Goal: Entertainment & Leisure: Consume media (video, audio)

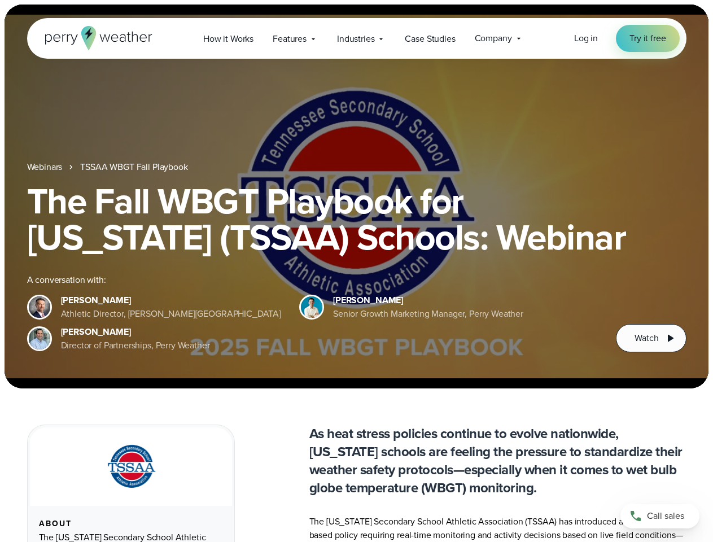
click at [356, 271] on div "The Fall WBGT Playbook for [US_STATE] (TSSAA) Schools: Webinar A conversation w…" at bounding box center [357, 267] width 660 height 169
click at [356, 38] on span "Industries" at bounding box center [355, 39] width 37 height 14
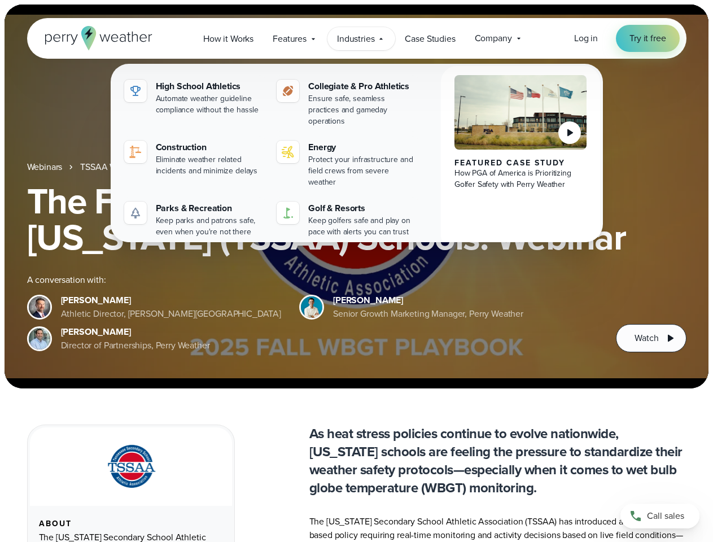
click at [356, 197] on h1 "The Fall WBGT Playbook for [US_STATE] (TSSAA) Schools: Webinar" at bounding box center [357, 219] width 660 height 72
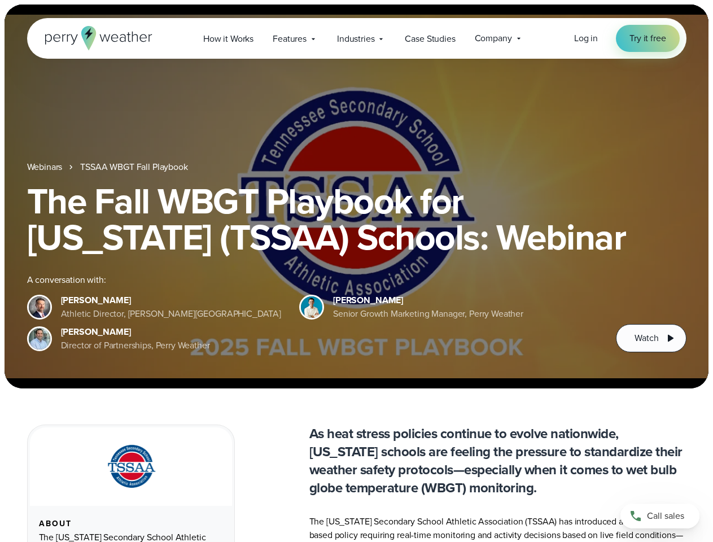
click at [135, 167] on link "TSSAA WBGT Fall Playbook" at bounding box center [133, 167] width 107 height 14
click at [651, 338] on span "Watch" at bounding box center [647, 339] width 24 height 14
